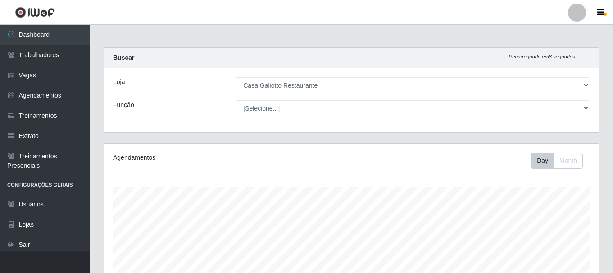
select select "279"
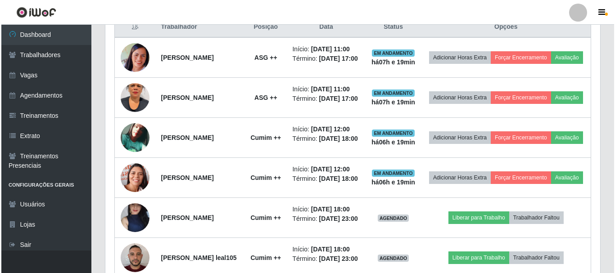
scroll to position [187, 495]
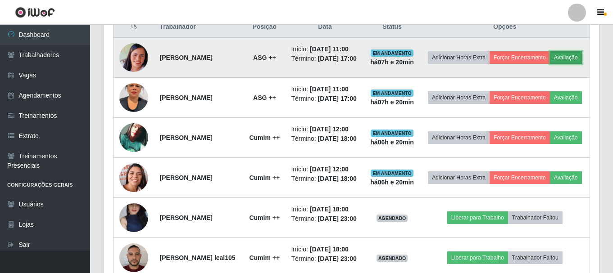
click at [550, 64] on button "Avaliação" at bounding box center [566, 57] width 32 height 13
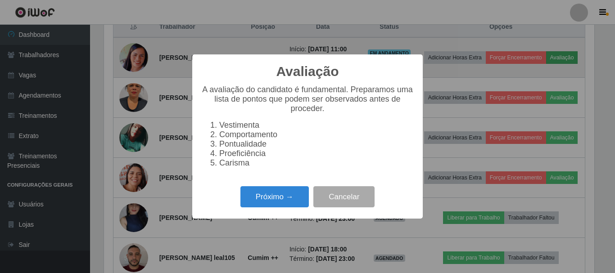
scroll to position [187, 490]
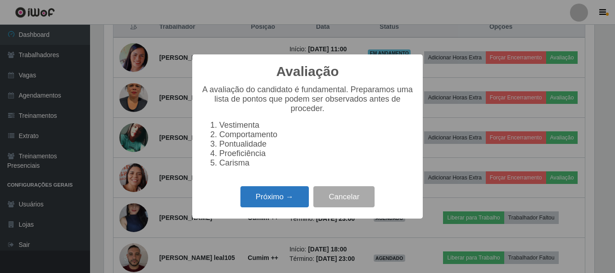
click at [275, 197] on button "Próximo →" at bounding box center [274, 196] width 68 height 21
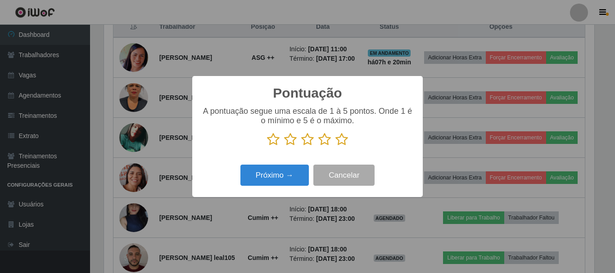
click at [341, 142] on icon at bounding box center [341, 140] width 13 height 14
click at [335, 146] on input "radio" at bounding box center [335, 146] width 0 height 0
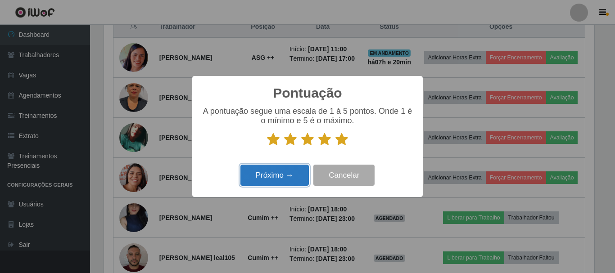
click at [294, 169] on button "Próximo →" at bounding box center [274, 175] width 68 height 21
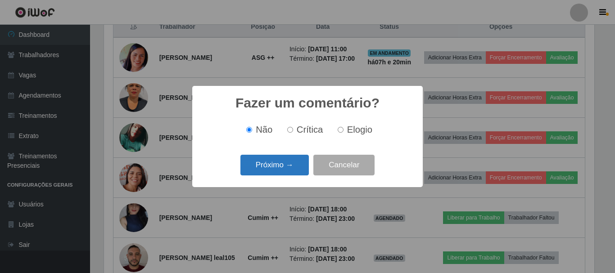
click at [287, 161] on button "Próximo →" at bounding box center [274, 165] width 68 height 21
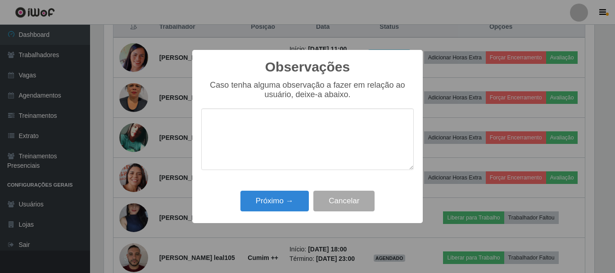
click at [289, 188] on div "Observações × Caso tenha alguma observação a fazer em relação ao usuário, deixe…" at bounding box center [307, 136] width 230 height 173
click at [291, 196] on button "Próximo →" at bounding box center [274, 201] width 68 height 21
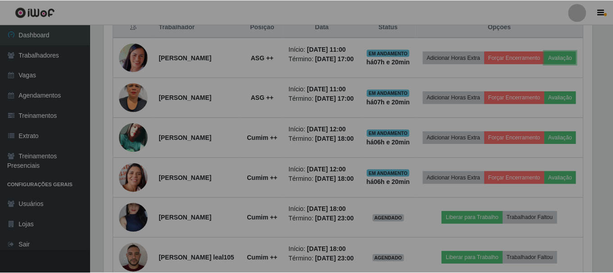
scroll to position [187, 495]
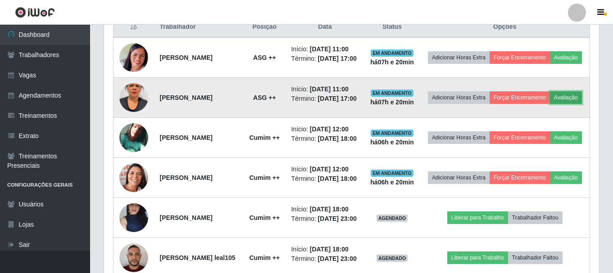
click at [550, 104] on button "Avaliação" at bounding box center [566, 97] width 32 height 13
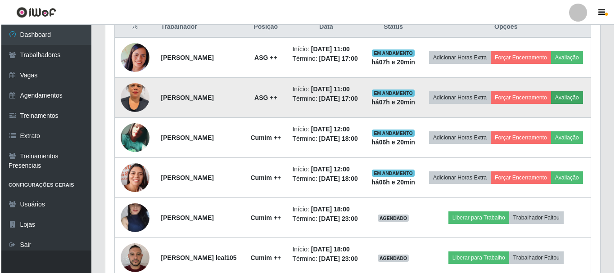
scroll to position [187, 490]
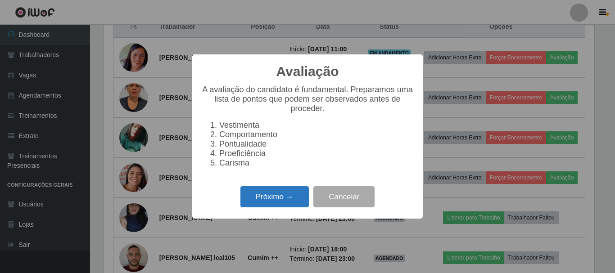
click at [286, 194] on button "Próximo →" at bounding box center [274, 196] width 68 height 21
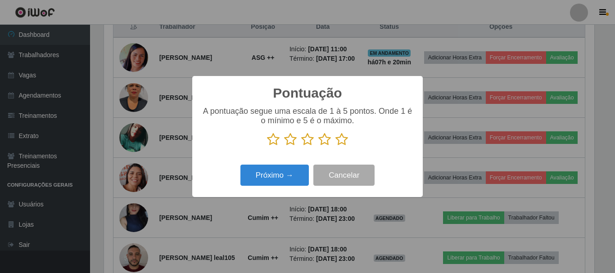
click at [345, 140] on icon at bounding box center [341, 140] width 13 height 14
click at [335, 146] on input "radio" at bounding box center [335, 146] width 0 height 0
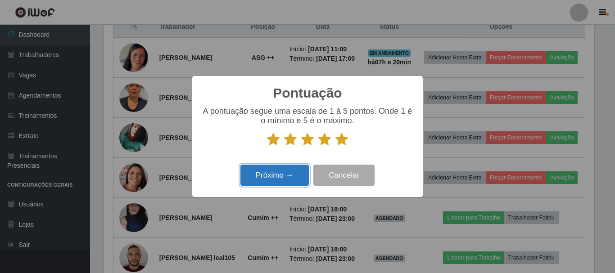
click at [268, 181] on button "Próximo →" at bounding box center [274, 175] width 68 height 21
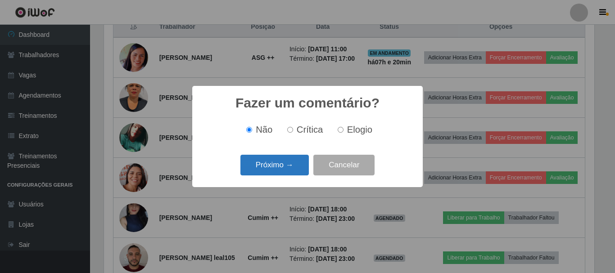
click at [275, 167] on button "Próximo →" at bounding box center [274, 165] width 68 height 21
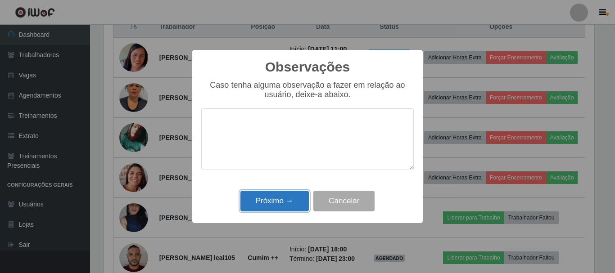
click at [271, 203] on button "Próximo →" at bounding box center [274, 201] width 68 height 21
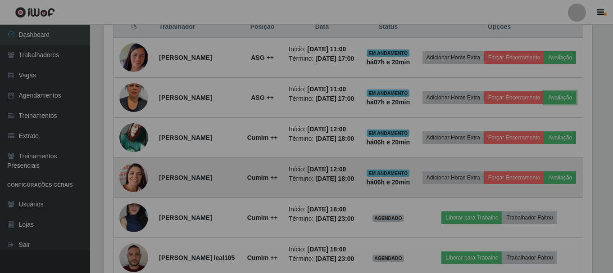
scroll to position [187, 495]
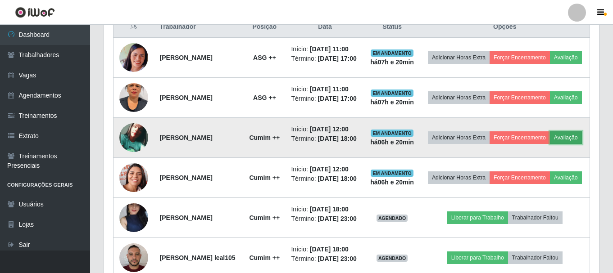
click at [550, 144] on button "Avaliação" at bounding box center [566, 137] width 32 height 13
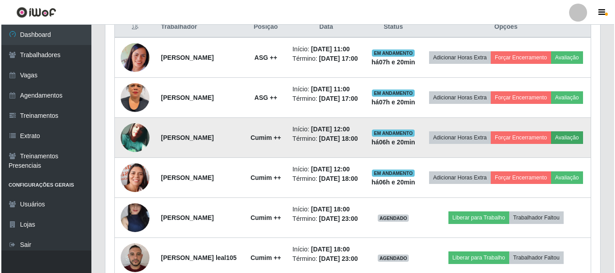
scroll to position [187, 490]
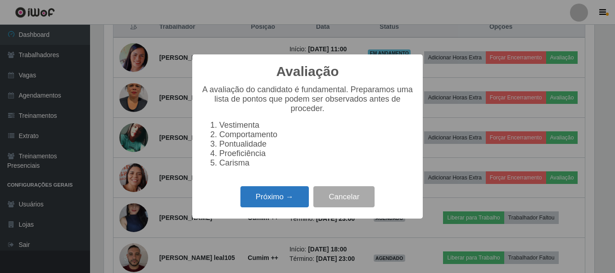
click at [270, 208] on button "Próximo →" at bounding box center [274, 196] width 68 height 21
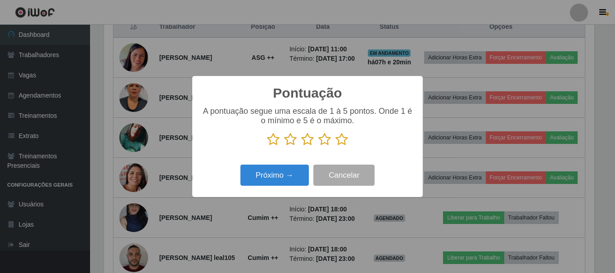
click at [338, 140] on icon at bounding box center [341, 140] width 13 height 14
click at [335, 146] on input "radio" at bounding box center [335, 146] width 0 height 0
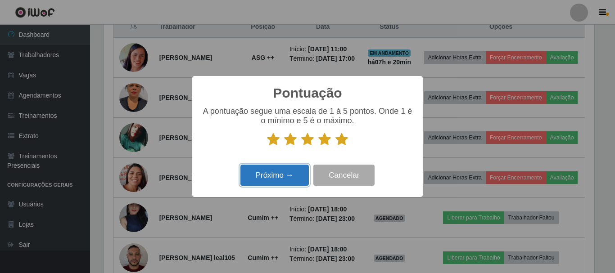
click at [275, 177] on button "Próximo →" at bounding box center [274, 175] width 68 height 21
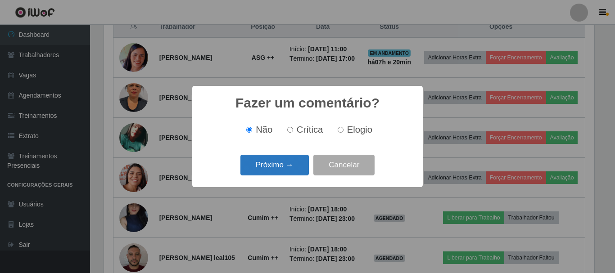
click at [279, 167] on button "Próximo →" at bounding box center [274, 165] width 68 height 21
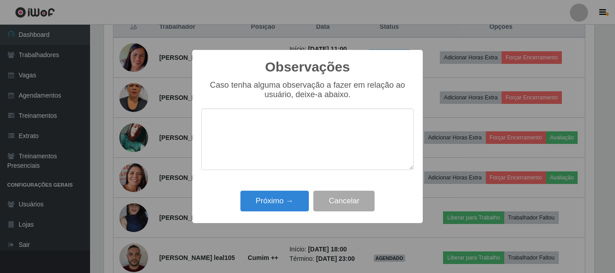
click at [279, 213] on div "Próximo → Cancelar" at bounding box center [307, 201] width 212 height 26
click at [286, 191] on div "Próximo → Cancelar" at bounding box center [307, 201] width 212 height 26
click at [288, 194] on button "Próximo →" at bounding box center [274, 201] width 68 height 21
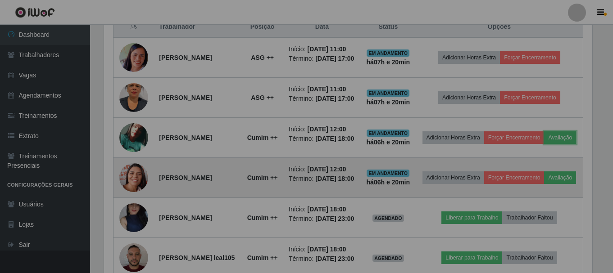
scroll to position [187, 495]
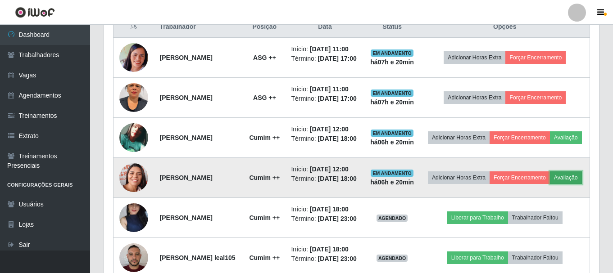
click at [550, 184] on button "Avaliação" at bounding box center [566, 177] width 32 height 13
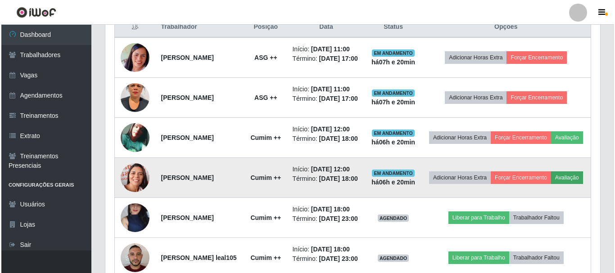
scroll to position [187, 490]
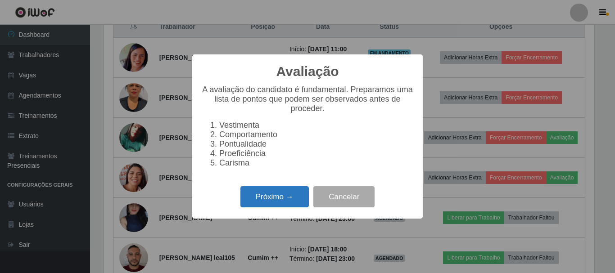
click at [280, 198] on button "Próximo →" at bounding box center [274, 196] width 68 height 21
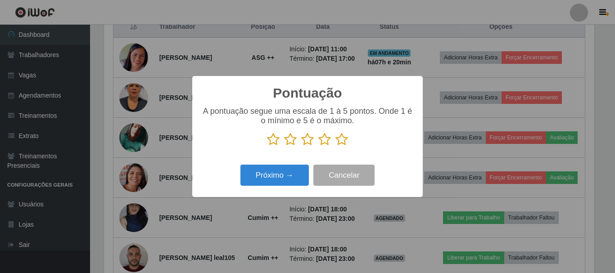
scroll to position [449929, 449626]
drag, startPoint x: 274, startPoint y: 141, endPoint x: 270, endPoint y: 156, distance: 15.5
click at [274, 141] on icon at bounding box center [273, 140] width 13 height 14
click at [267, 146] on input "radio" at bounding box center [267, 146] width 0 height 0
click at [273, 176] on button "Próximo →" at bounding box center [274, 175] width 68 height 21
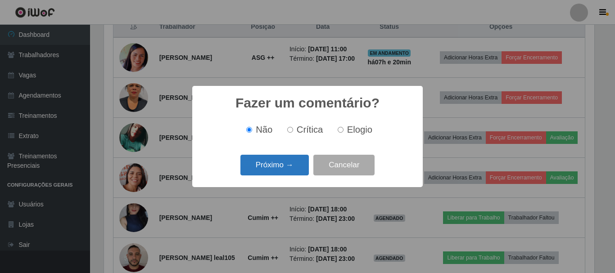
click at [290, 170] on button "Próximo →" at bounding box center [274, 165] width 68 height 21
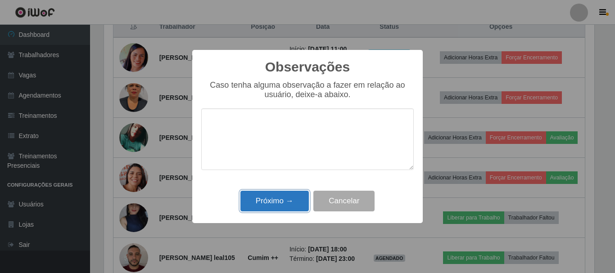
click at [279, 204] on button "Próximo →" at bounding box center [274, 201] width 68 height 21
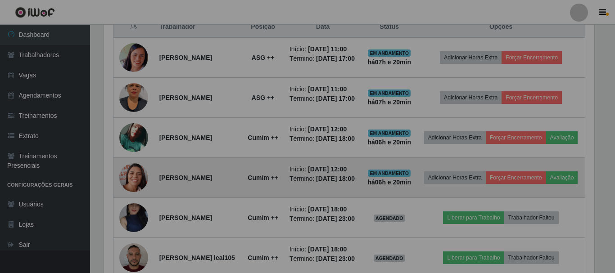
scroll to position [187, 495]
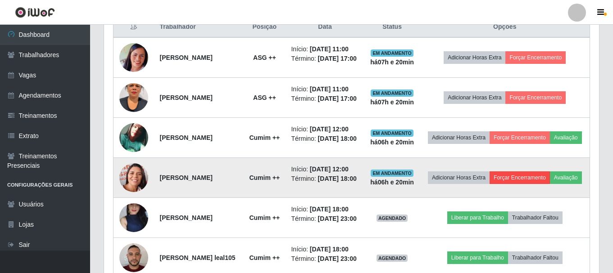
click at [541, 189] on td "Adicionar Horas Extra Forçar Encerramento Avaliação" at bounding box center [505, 178] width 170 height 40
click at [540, 184] on button "Forçar Encerramento" at bounding box center [519, 177] width 60 height 13
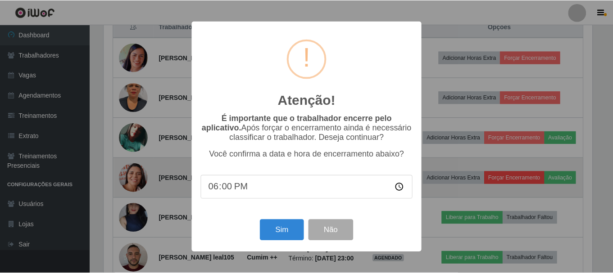
scroll to position [187, 490]
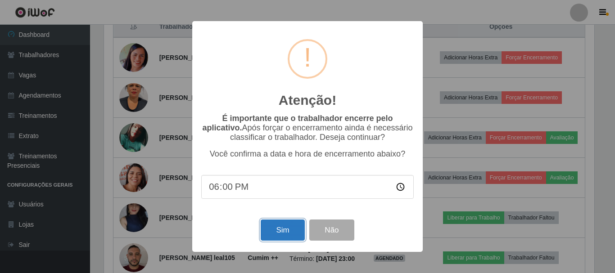
click at [272, 235] on button "Sim" at bounding box center [283, 230] width 44 height 21
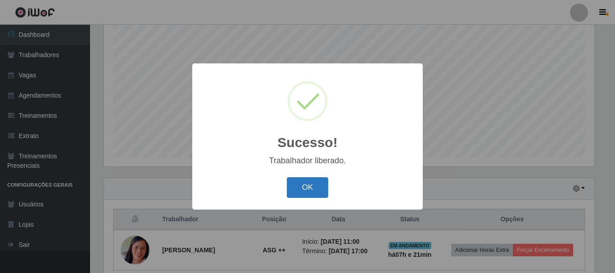
click at [300, 190] on button "OK" at bounding box center [308, 187] width 42 height 21
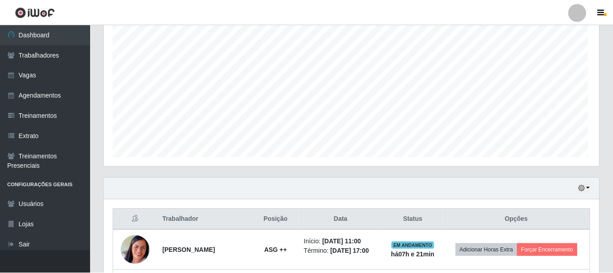
scroll to position [0, 0]
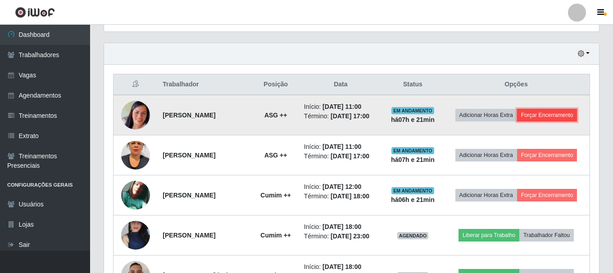
click at [556, 113] on button "Forçar Encerramento" at bounding box center [547, 115] width 60 height 13
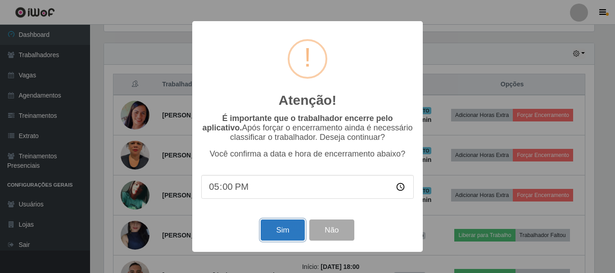
click at [277, 239] on button "Sim" at bounding box center [283, 230] width 44 height 21
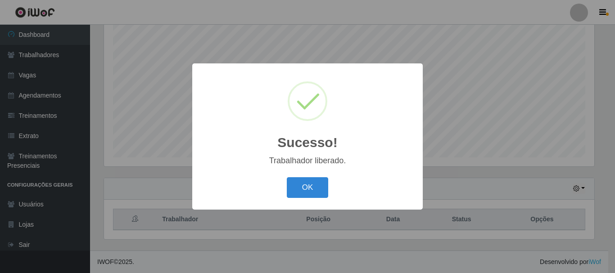
drag, startPoint x: 290, startPoint y: 199, endPoint x: 335, endPoint y: 190, distance: 46.3
click at [292, 199] on div "OK Cancel" at bounding box center [307, 188] width 212 height 26
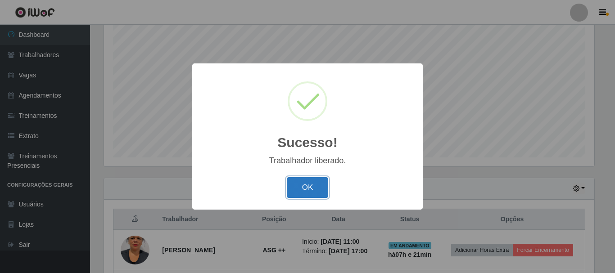
click at [309, 189] on button "OK" at bounding box center [308, 187] width 42 height 21
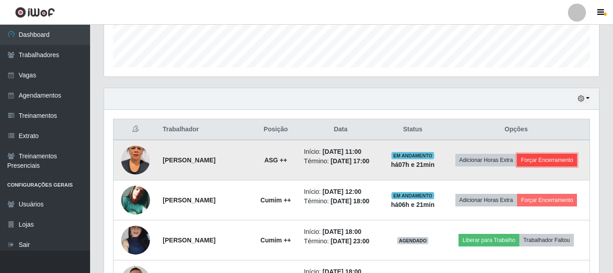
click at [565, 163] on button "Forçar Encerramento" at bounding box center [547, 160] width 60 height 13
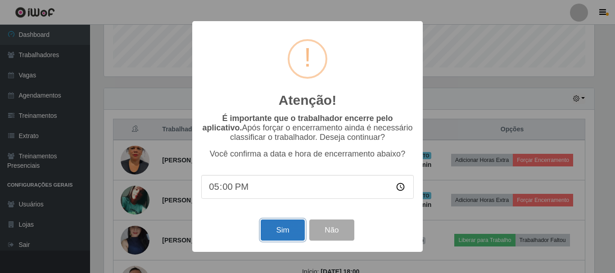
click at [288, 232] on button "Sim" at bounding box center [283, 230] width 44 height 21
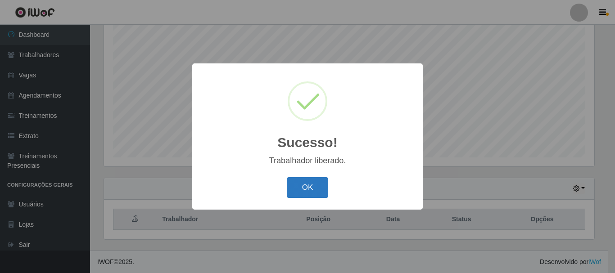
click at [321, 191] on button "OK" at bounding box center [308, 187] width 42 height 21
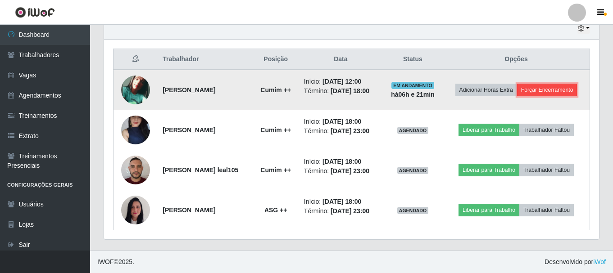
click at [568, 92] on button "Forçar Encerramento" at bounding box center [547, 90] width 60 height 13
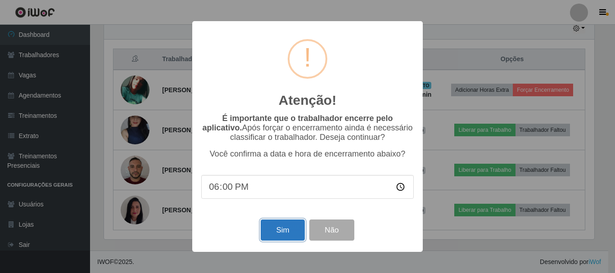
click at [272, 231] on button "Sim" at bounding box center [283, 230] width 44 height 21
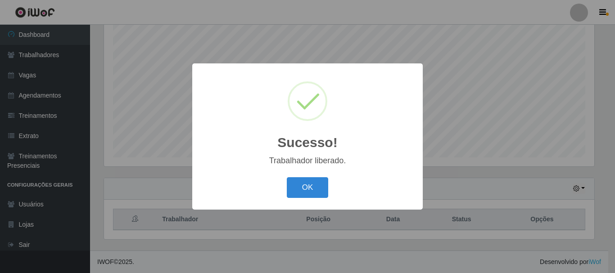
drag, startPoint x: 304, startPoint y: 182, endPoint x: 323, endPoint y: 172, distance: 21.7
click at [305, 181] on button "OK" at bounding box center [308, 187] width 42 height 21
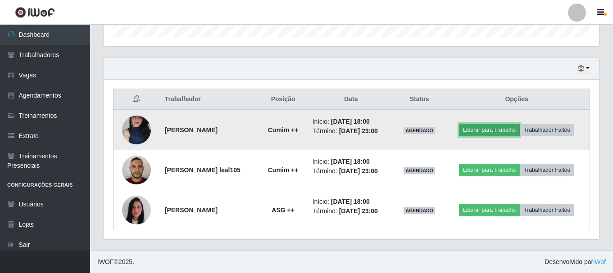
click at [510, 131] on button "Liberar para Trabalho" at bounding box center [489, 130] width 61 height 13
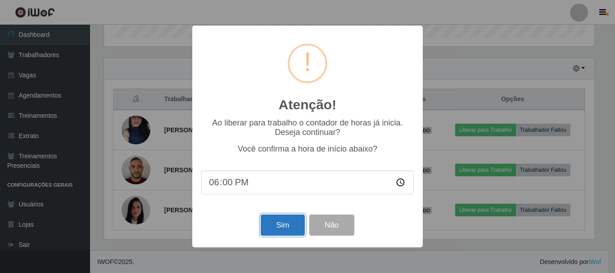
click at [272, 230] on button "Sim" at bounding box center [283, 225] width 44 height 21
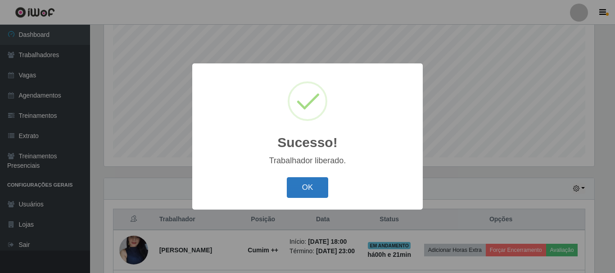
click at [323, 188] on button "OK" at bounding box center [308, 187] width 42 height 21
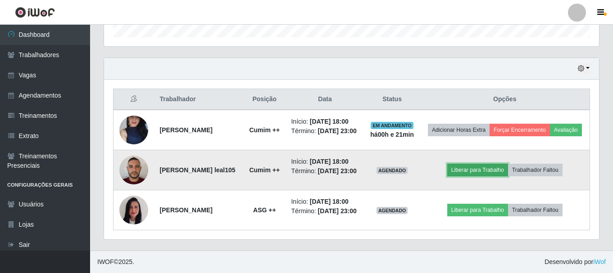
click at [492, 165] on button "Liberar para Trabalho" at bounding box center [477, 170] width 61 height 13
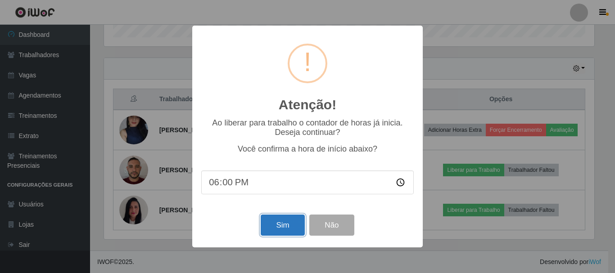
click at [269, 225] on button "Sim" at bounding box center [283, 225] width 44 height 21
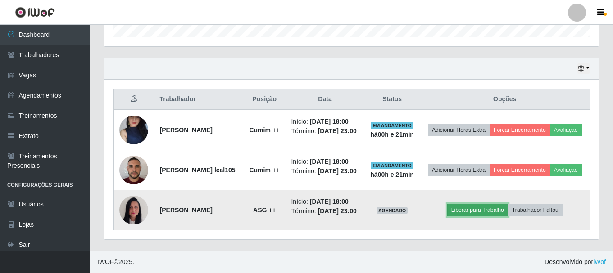
click at [488, 207] on button "Liberar para Trabalho" at bounding box center [477, 210] width 61 height 13
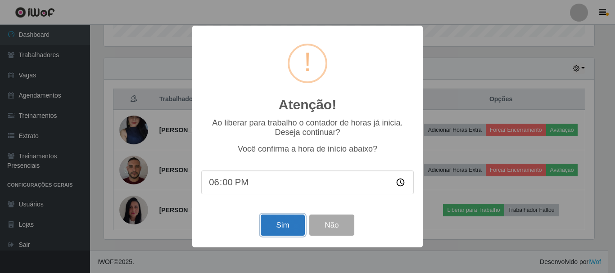
click at [271, 233] on button "Sim" at bounding box center [283, 225] width 44 height 21
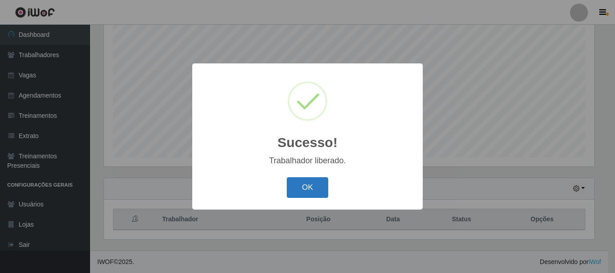
click at [298, 187] on button "OK" at bounding box center [308, 187] width 42 height 21
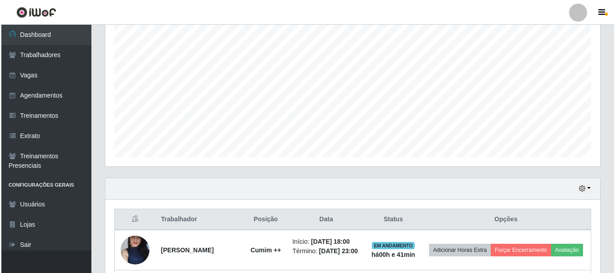
scroll to position [305, 0]
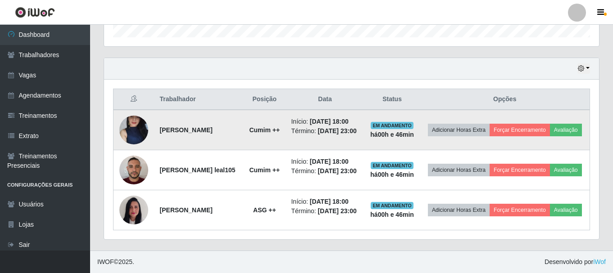
click at [145, 110] on img at bounding box center [133, 130] width 29 height 64
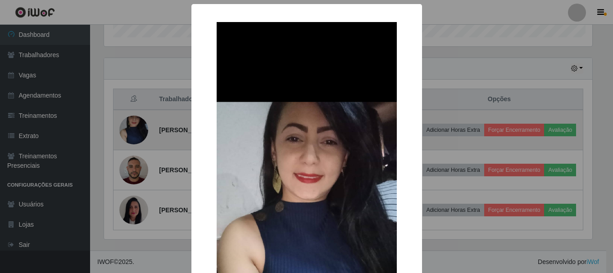
scroll to position [187, 490]
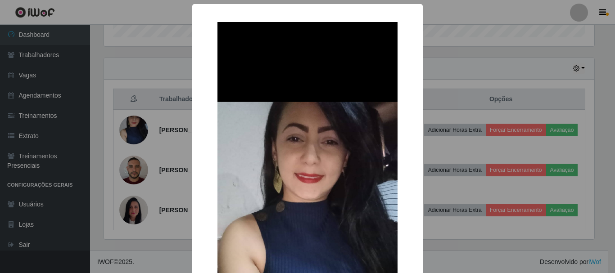
click at [158, 62] on div "× OK Cancel" at bounding box center [307, 136] width 615 height 273
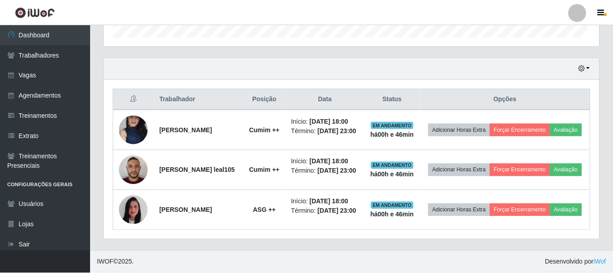
scroll to position [187, 495]
